Goal: Task Accomplishment & Management: Use online tool/utility

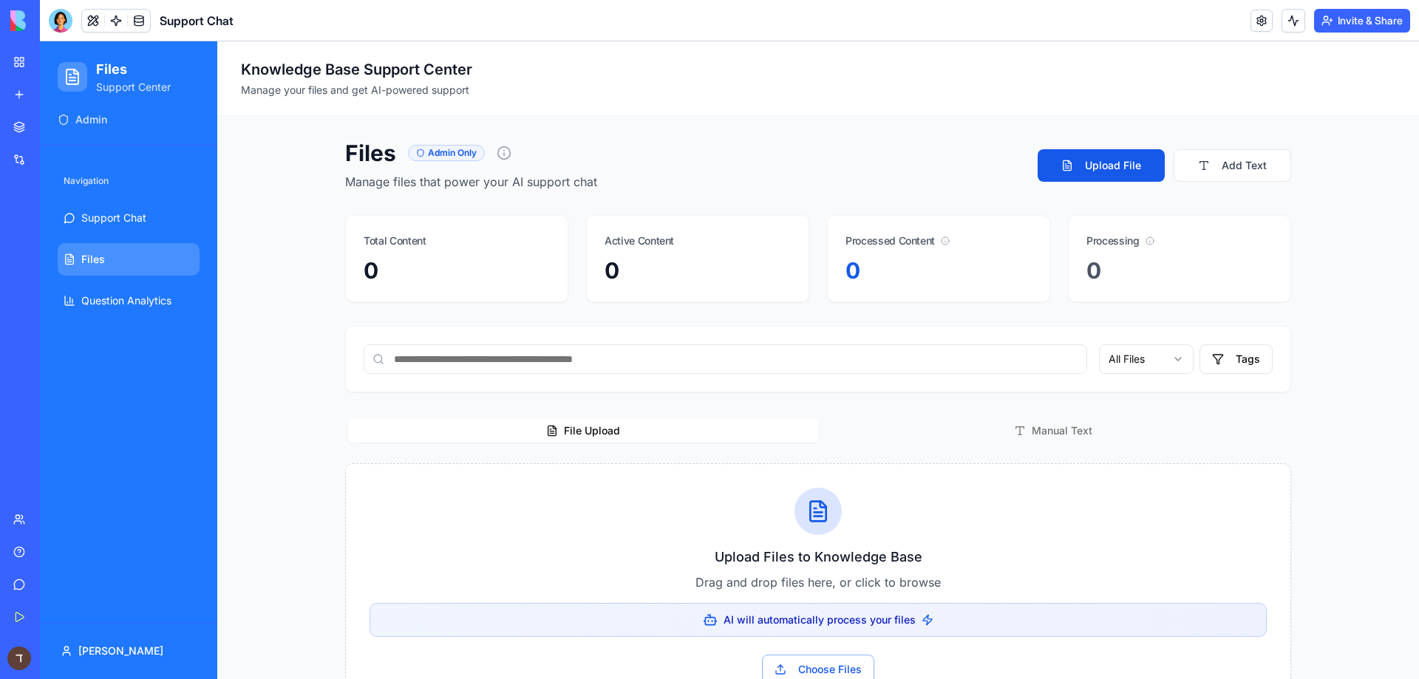
click at [135, 20] on link at bounding box center [139, 21] width 22 height 22
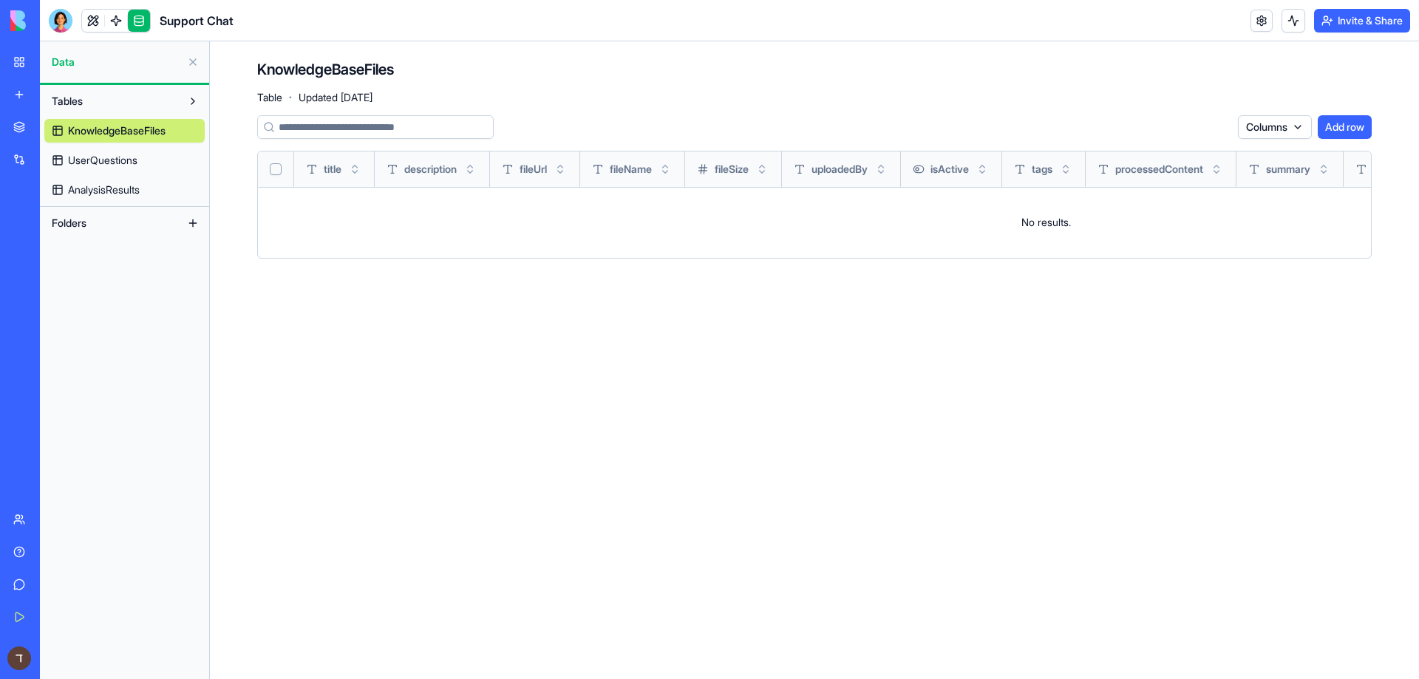
click at [55, 131] on div "Marketplace" at bounding box center [44, 127] width 19 height 15
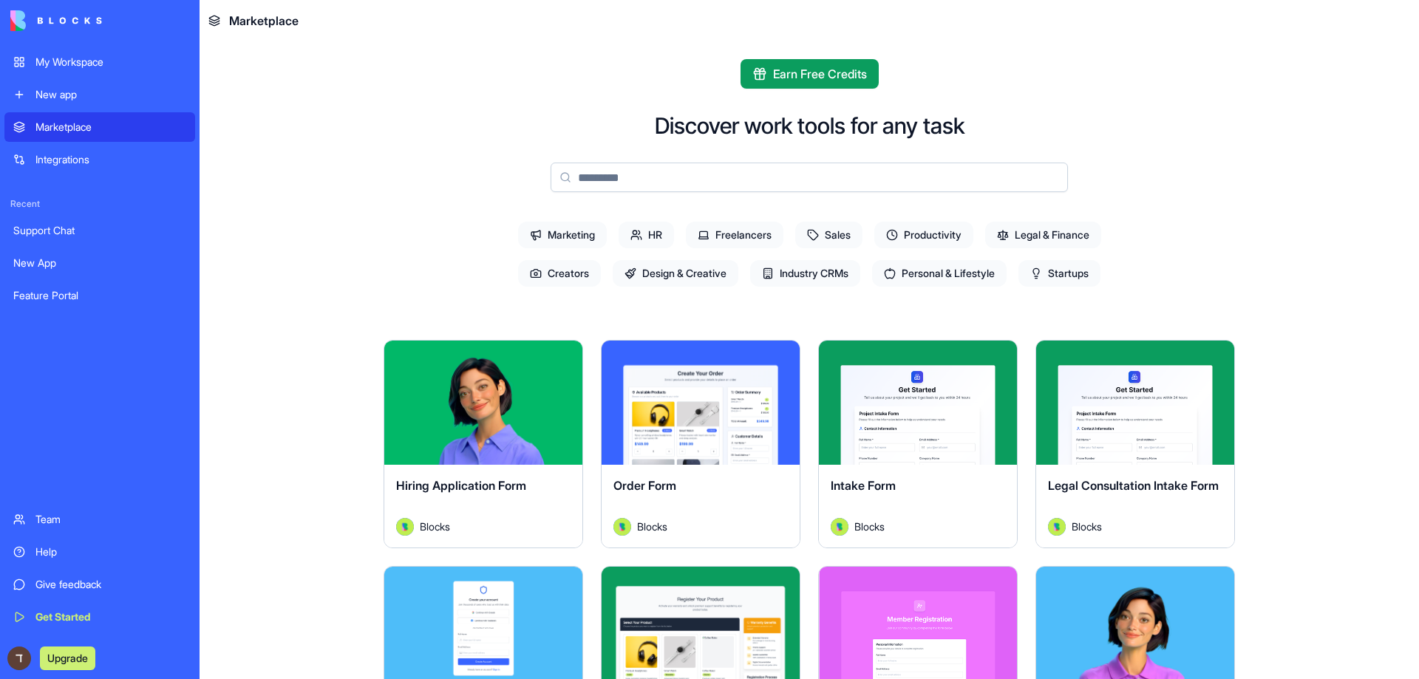
click at [69, 163] on div "Integrations" at bounding box center [110, 159] width 151 height 15
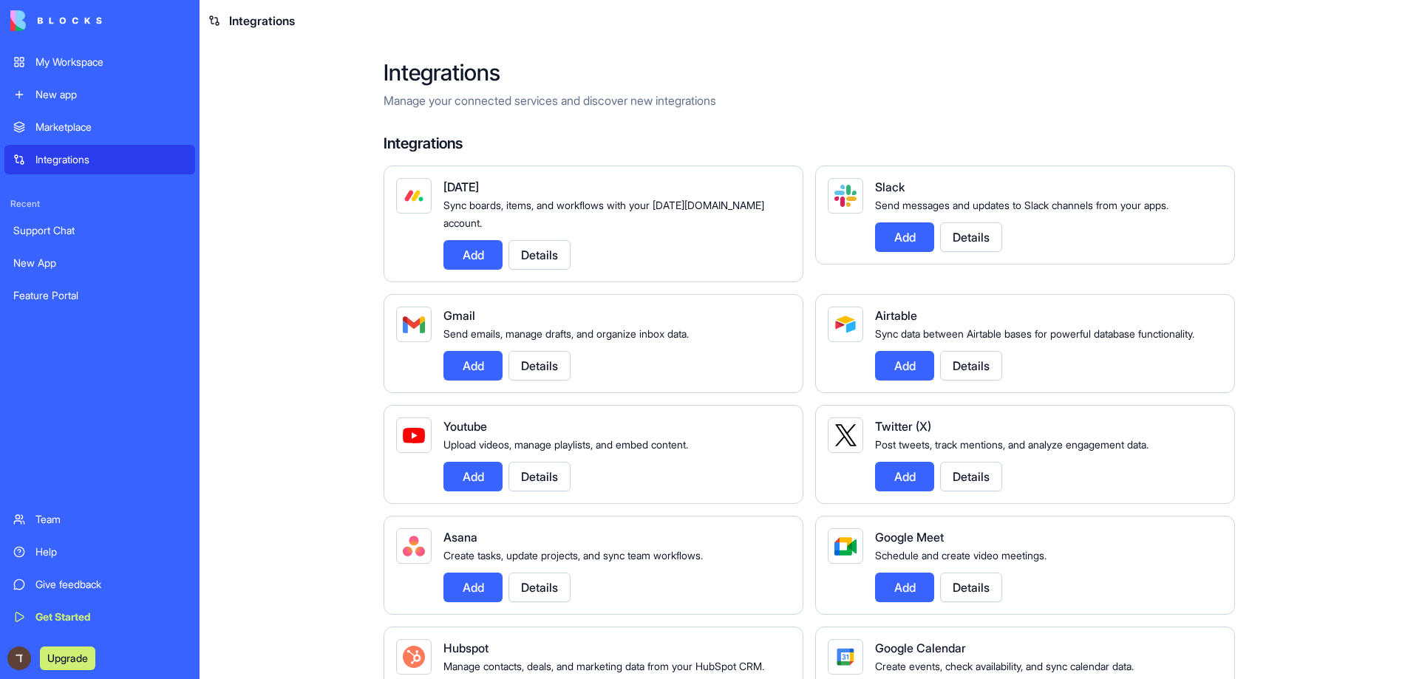
click at [48, 88] on div "New app" at bounding box center [110, 94] width 151 height 15
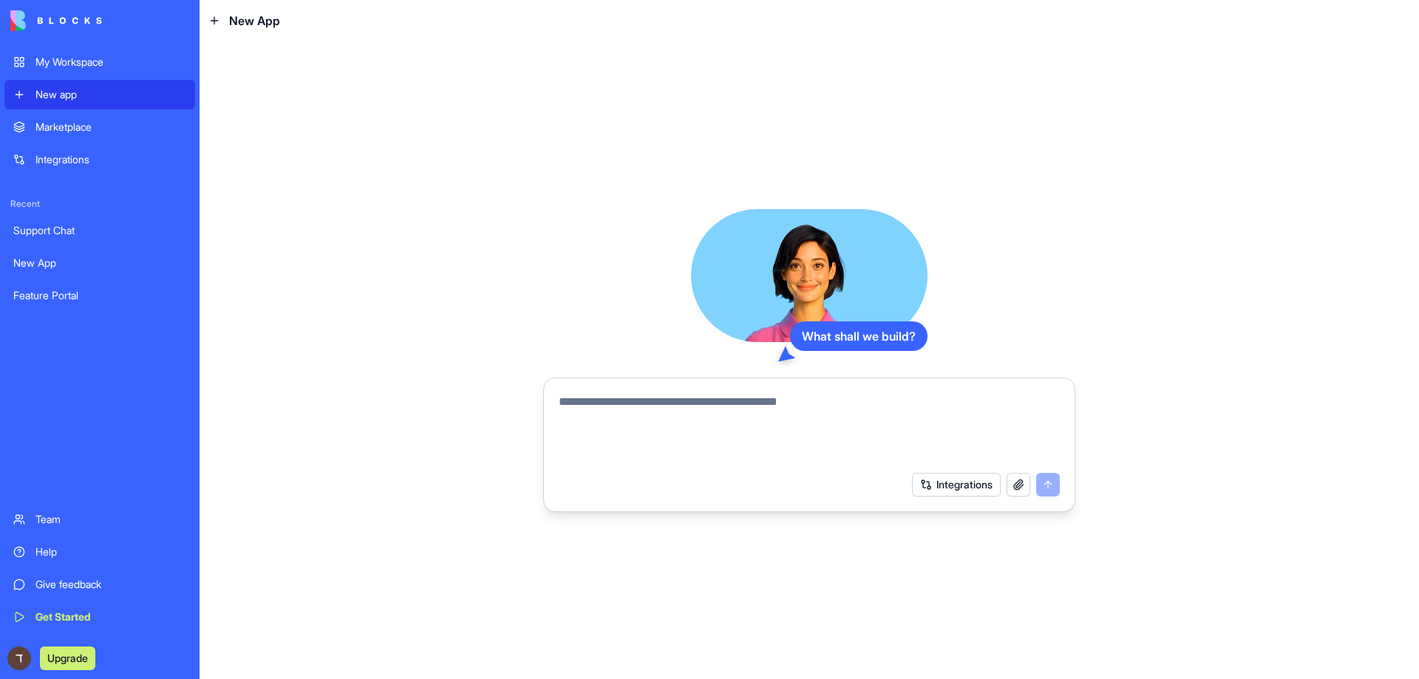
click at [967, 487] on button "Integrations" at bounding box center [956, 485] width 89 height 24
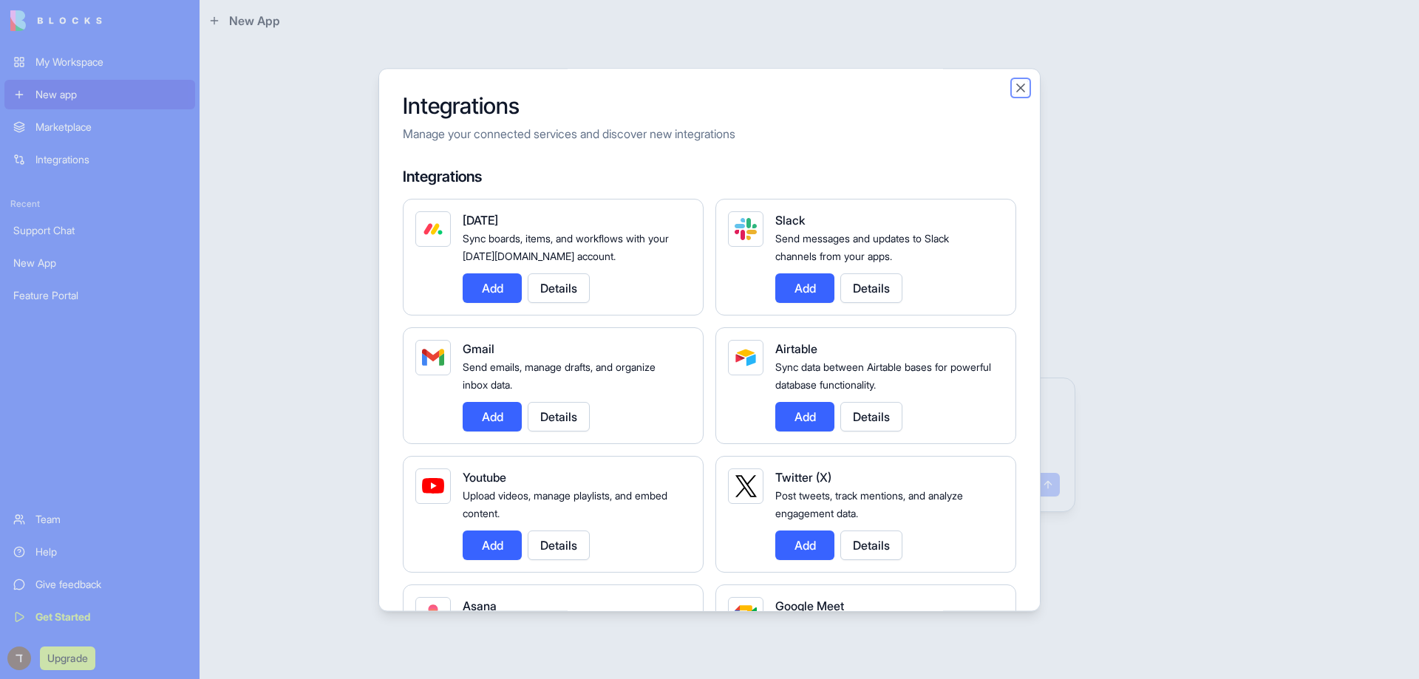
click at [1024, 93] on button "Close" at bounding box center [1020, 88] width 15 height 15
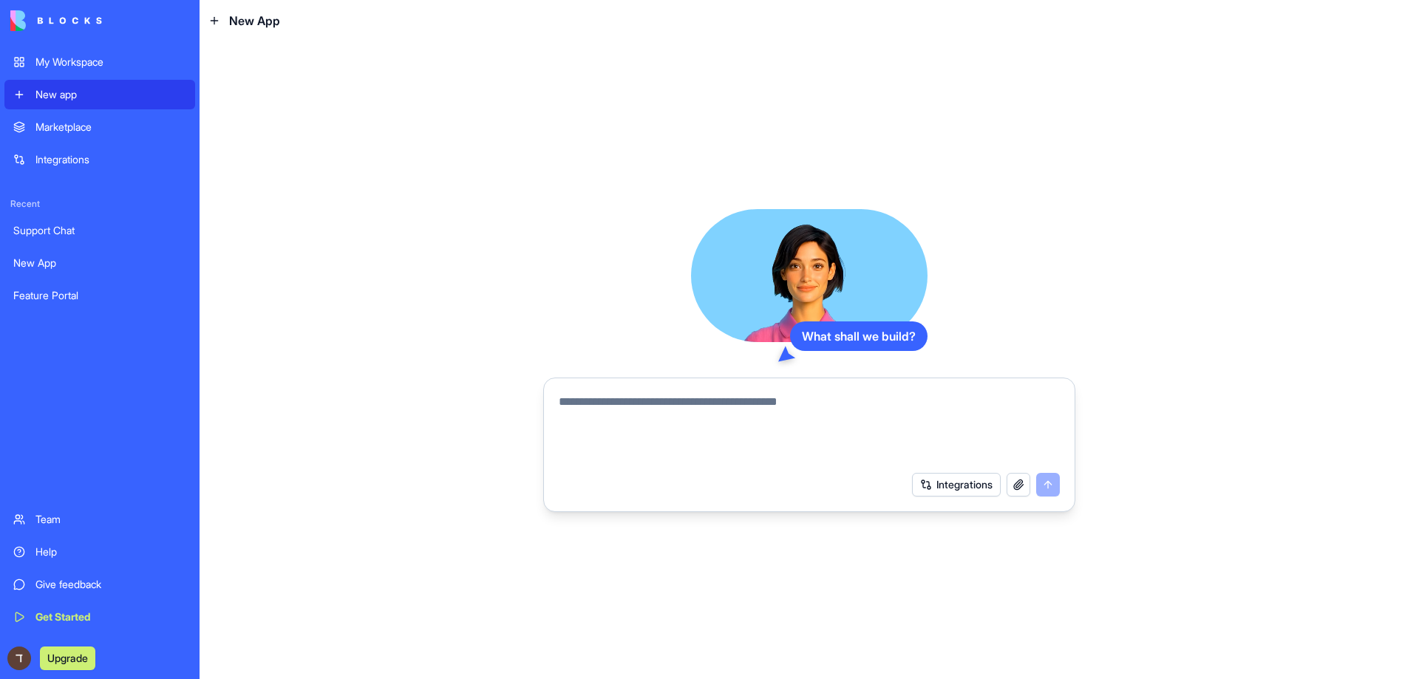
click at [952, 478] on button "Integrations" at bounding box center [956, 485] width 89 height 24
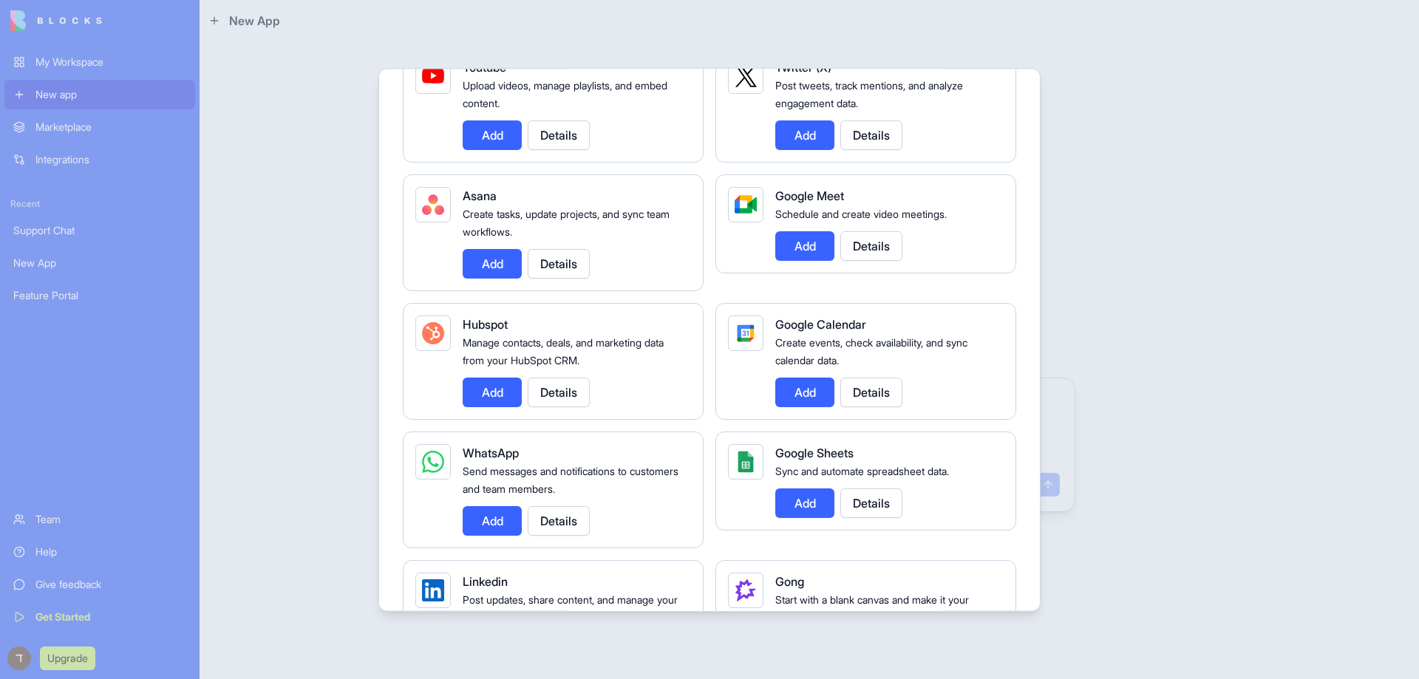
scroll to position [412, 0]
click at [1297, 282] on div at bounding box center [709, 339] width 1419 height 679
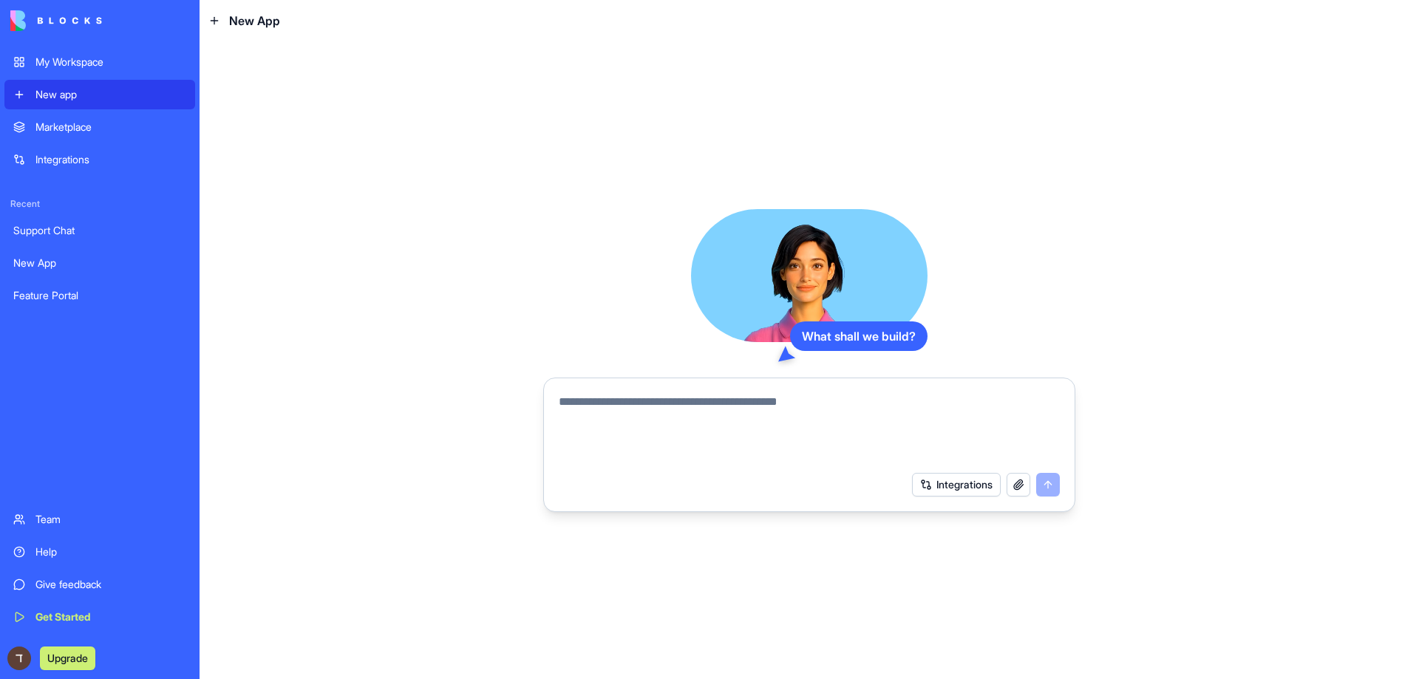
click at [950, 486] on button "Integrations" at bounding box center [956, 485] width 89 height 24
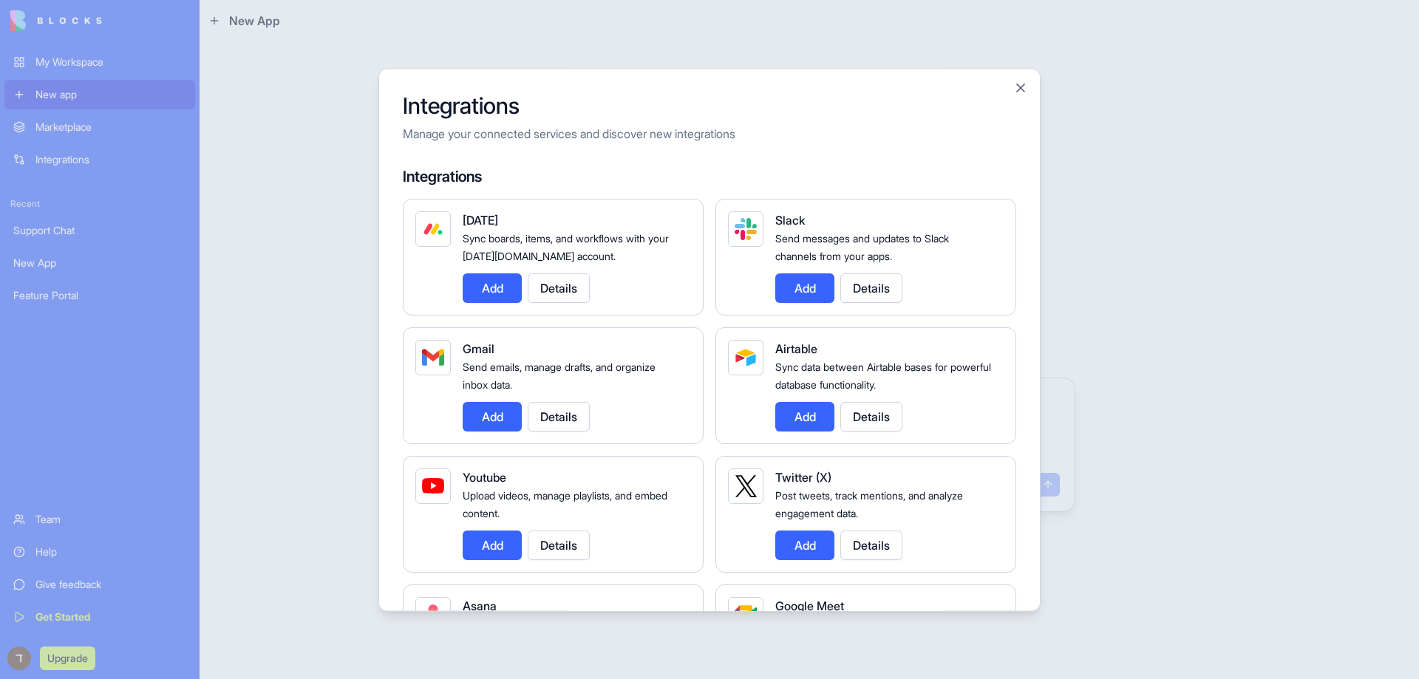
click at [1208, 356] on div at bounding box center [709, 339] width 1419 height 679
